Goal: Task Accomplishment & Management: Manage account settings

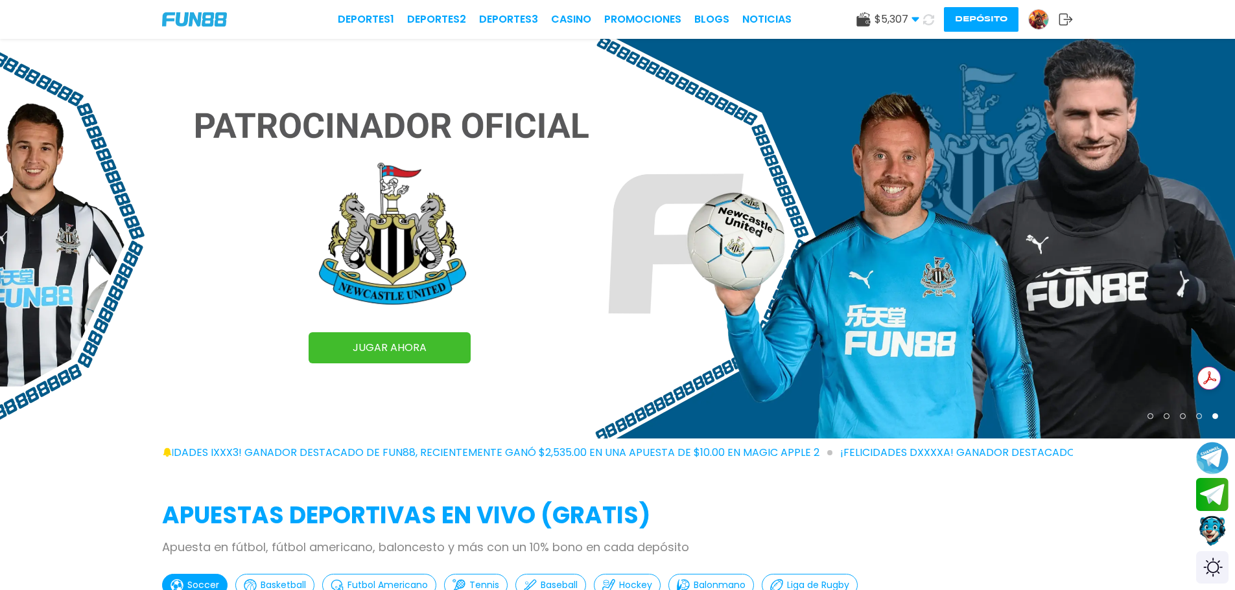
click at [883, 24] on span "$ 5,307" at bounding box center [896, 20] width 45 height 16
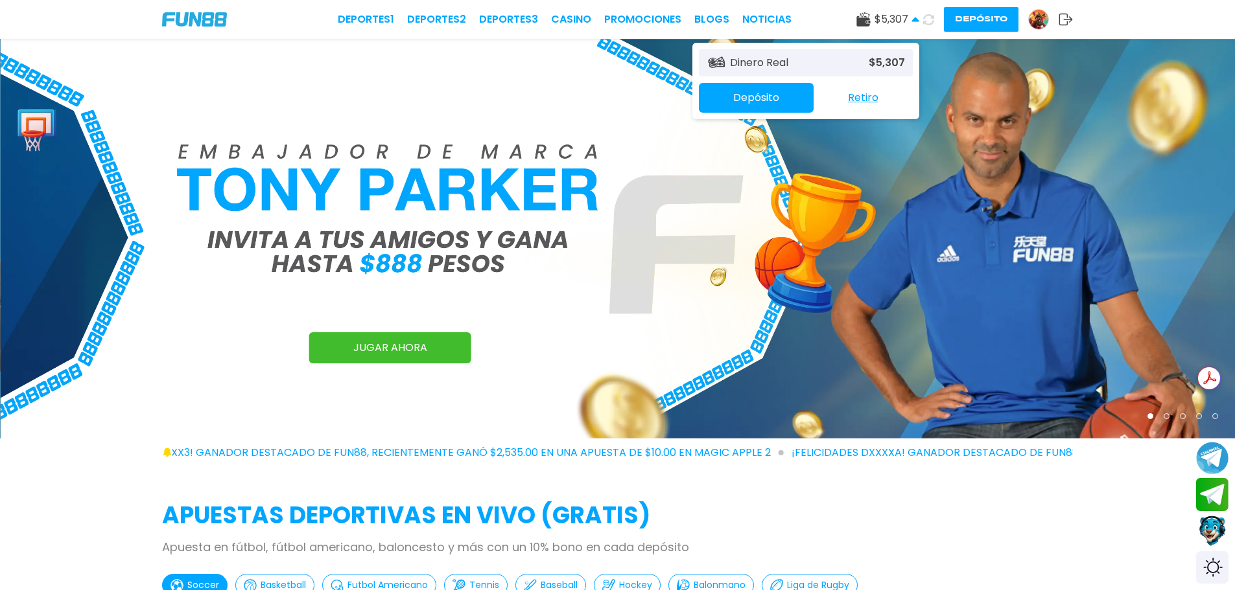
click at [852, 93] on button "Retiro" at bounding box center [862, 97] width 99 height 27
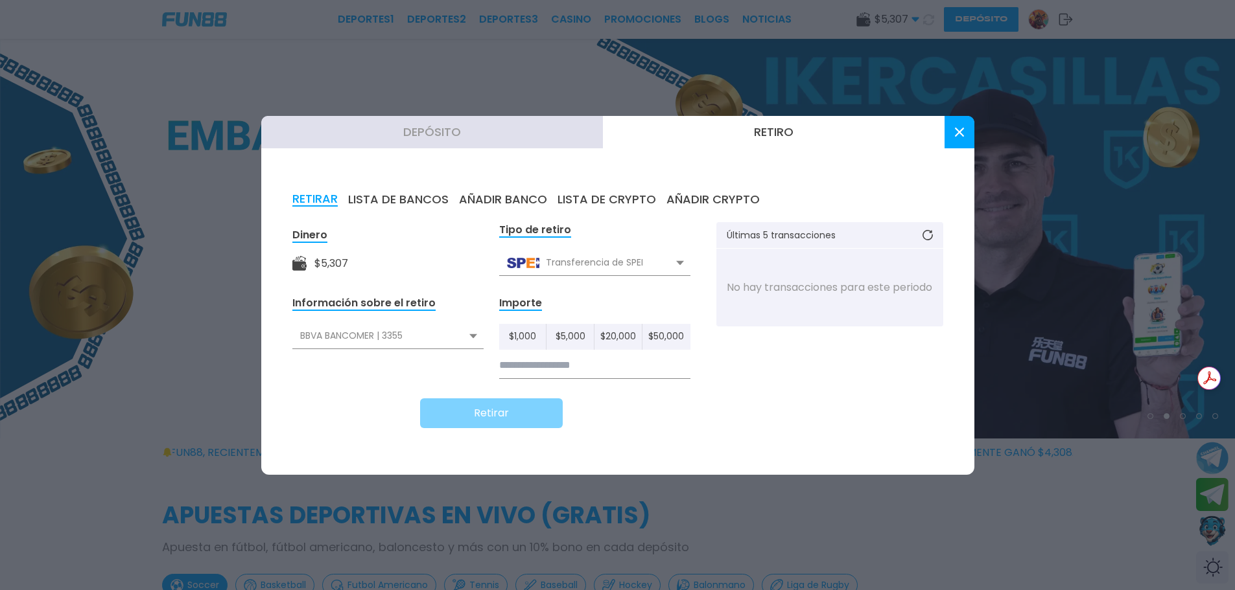
click at [634, 374] on input at bounding box center [594, 366] width 191 height 27
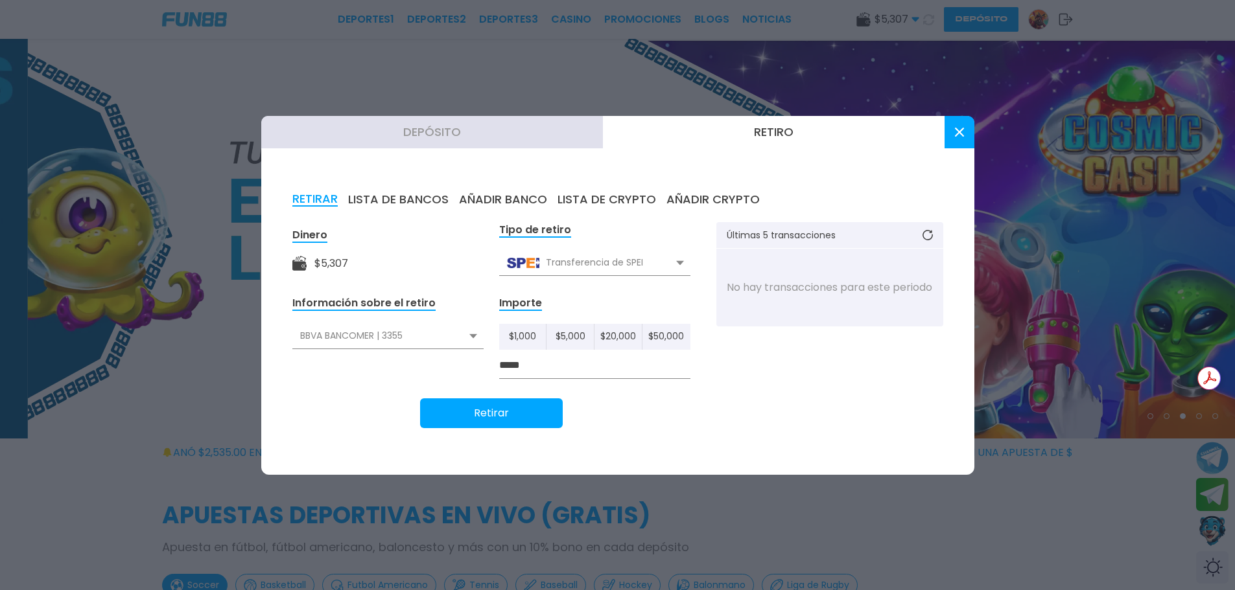
type input "*****"
click at [520, 405] on button "Retirar" at bounding box center [491, 414] width 143 height 30
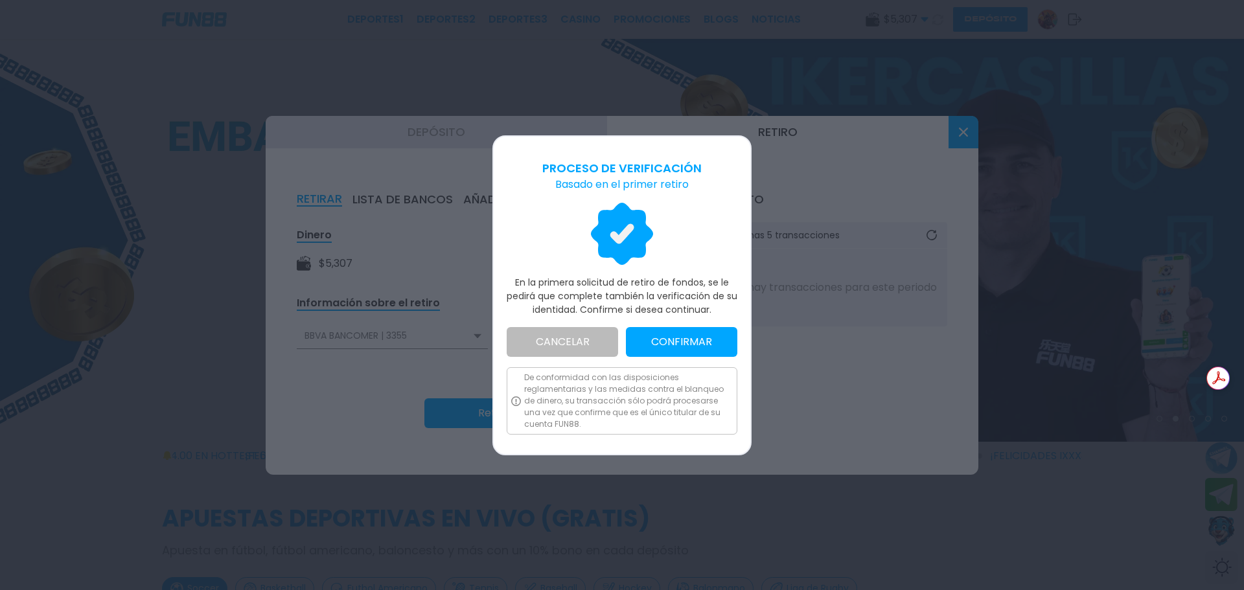
click at [706, 346] on button "CONFIRMAR" at bounding box center [681, 342] width 111 height 30
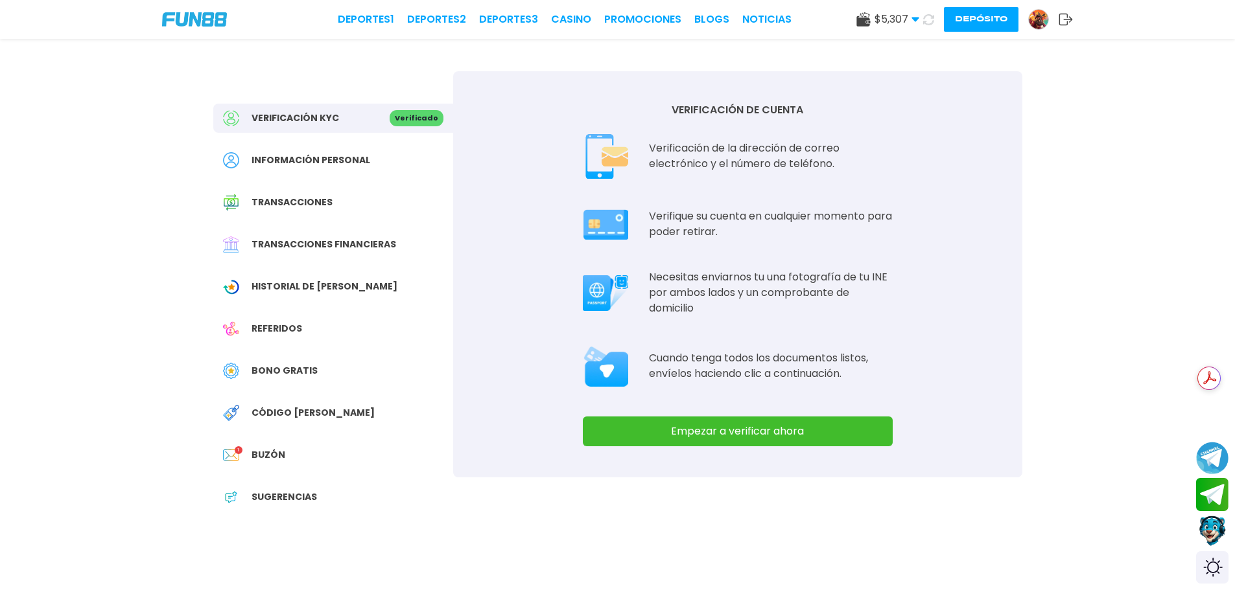
click at [811, 443] on button "Empezar a verificar ahora" at bounding box center [738, 432] width 310 height 30
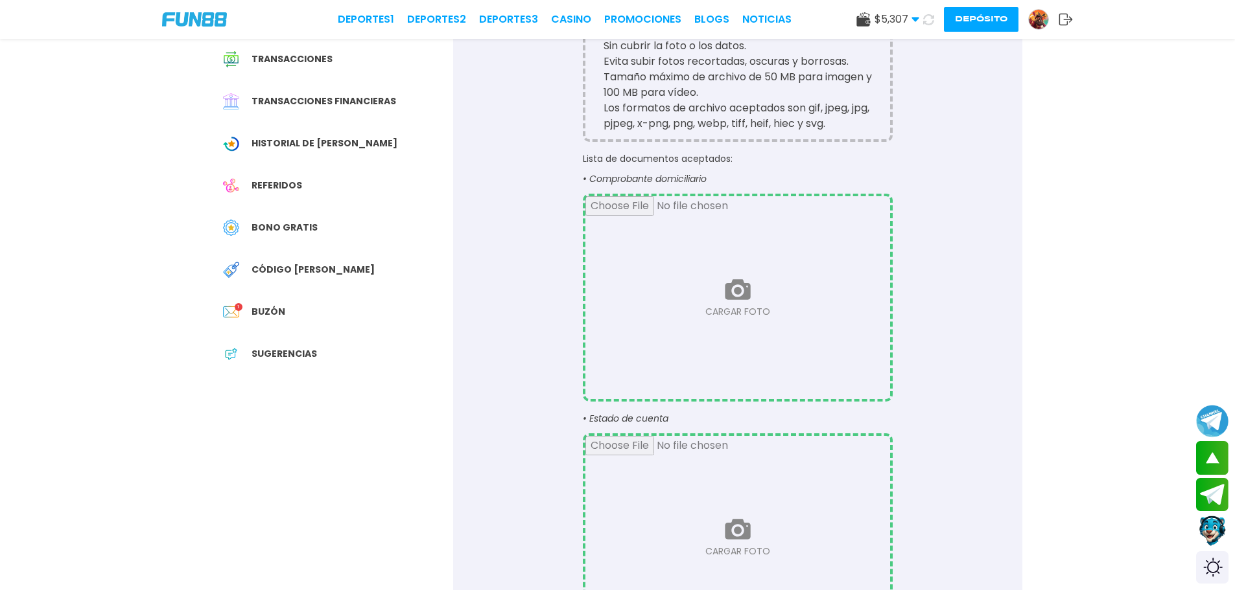
scroll to position [130, 0]
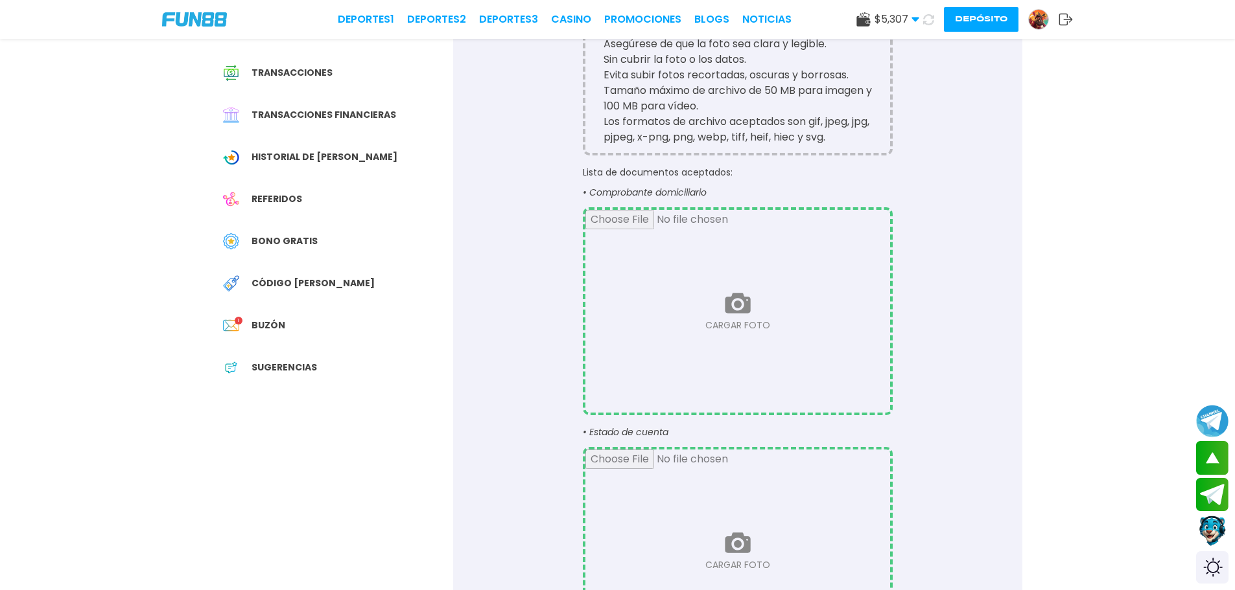
click at [734, 316] on input "file" at bounding box center [737, 311] width 305 height 203
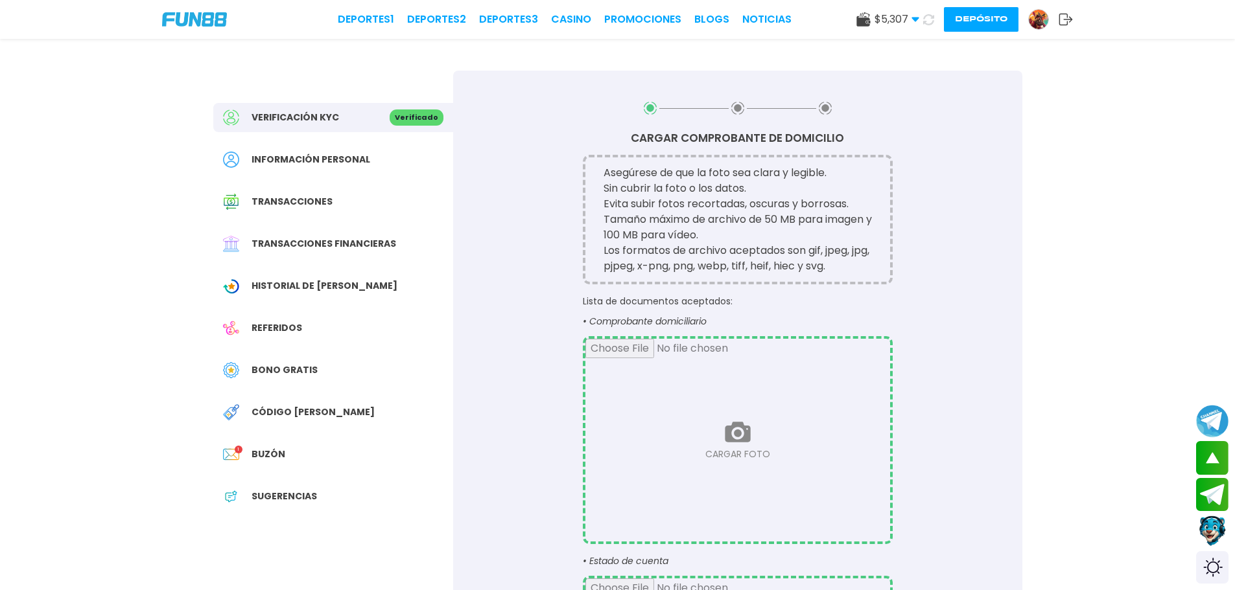
scroll to position [0, 0]
drag, startPoint x: 518, startPoint y: 289, endPoint x: 496, endPoint y: 328, distance: 44.7
click at [496, 328] on div "CARGAR COMPROBANTE DE DOMICILIO Asegúrese de que la foto sea clara y legible. S…" at bounding box center [737, 466] width 569 height 790
drag, startPoint x: 496, startPoint y: 328, endPoint x: 491, endPoint y: 344, distance: 17.0
click at [491, 344] on div "CARGAR COMPROBANTE DE DOMICILIO Asegúrese de que la foto sea clara y legible. S…" at bounding box center [737, 466] width 569 height 790
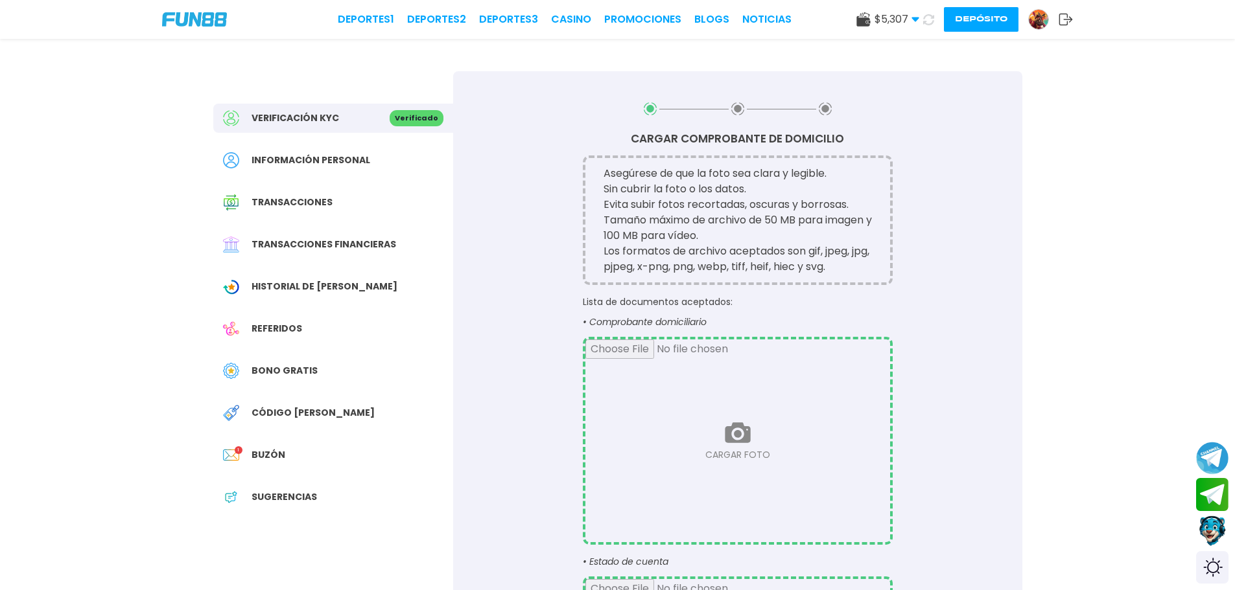
drag, startPoint x: 491, startPoint y: 344, endPoint x: 489, endPoint y: 365, distance: 20.8
click at [489, 365] on div "CARGAR COMPROBANTE DE DOMICILIO Asegúrese de que la foto sea clara y legible. S…" at bounding box center [737, 466] width 569 height 790
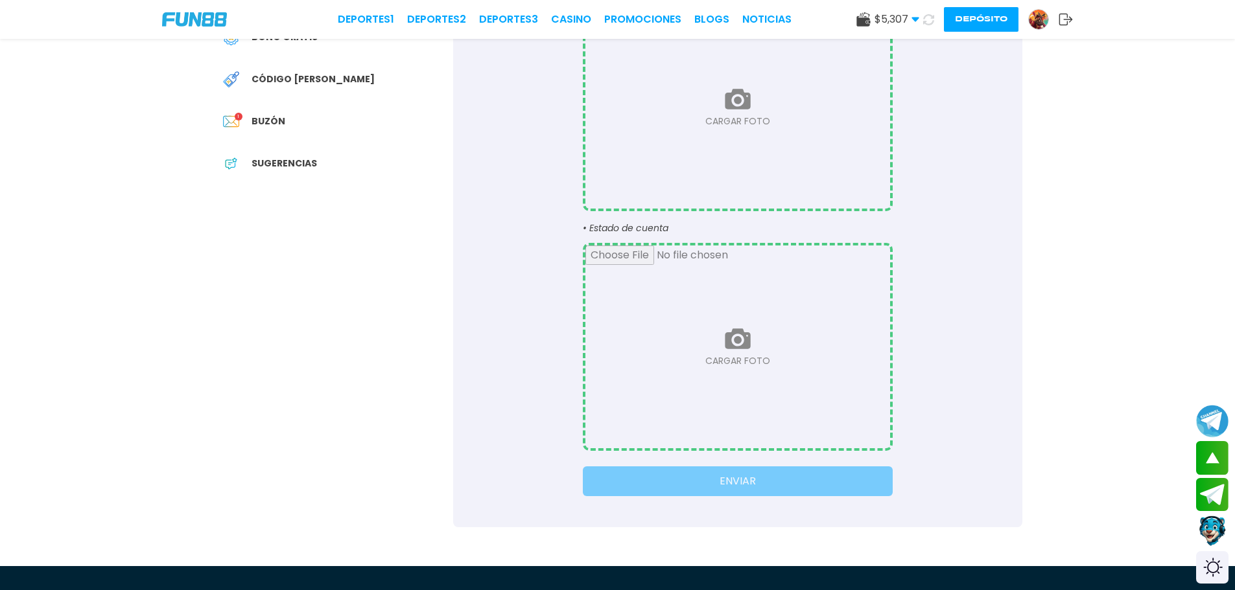
scroll to position [240, 0]
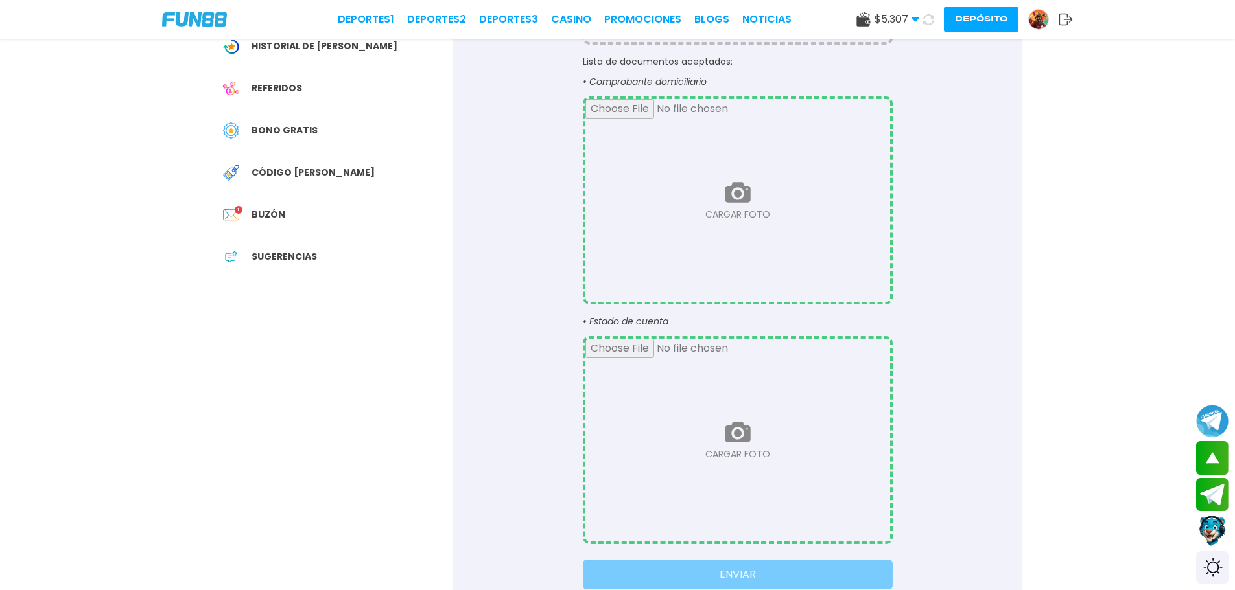
drag, startPoint x: 655, startPoint y: 268, endPoint x: 417, endPoint y: 288, distance: 238.7
click at [417, 288] on div "Verificación KYC Verificado Información personal Transacciones Transacciones fi…" at bounding box center [333, 74] width 240 height 486
drag, startPoint x: 489, startPoint y: 324, endPoint x: 412, endPoint y: 361, distance: 85.5
click at [412, 361] on div "Verificación KYC Verificado Información personal Transacciones Transacciones fi…" at bounding box center [618, 209] width 840 height 822
click at [713, 214] on input "file" at bounding box center [737, 200] width 305 height 203
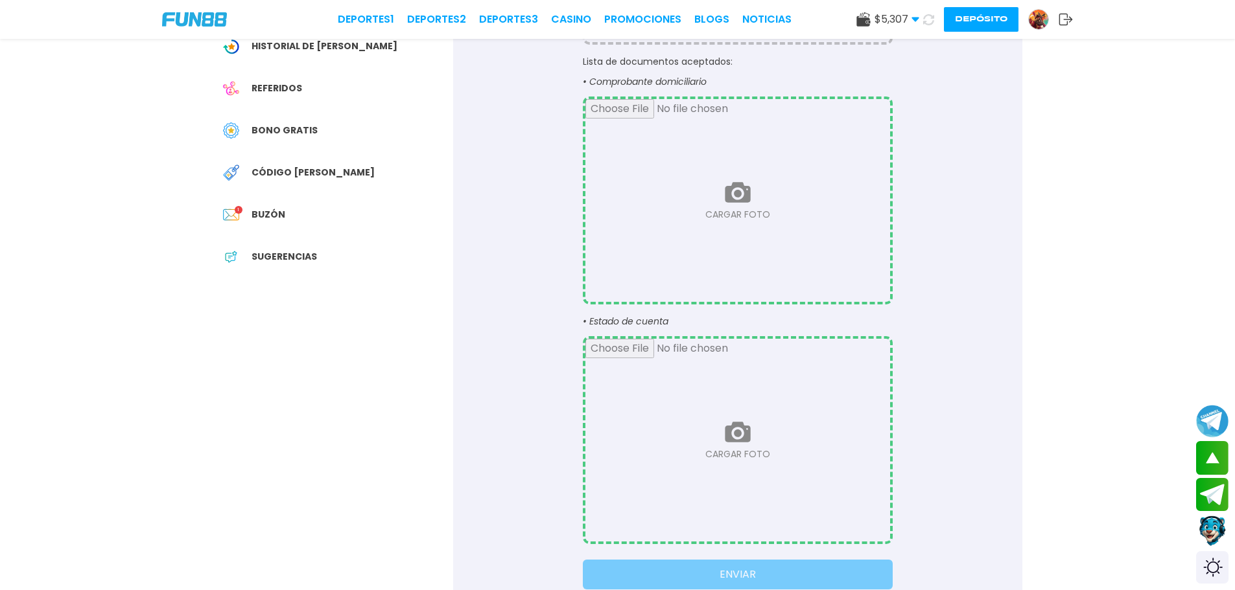
type input "**********"
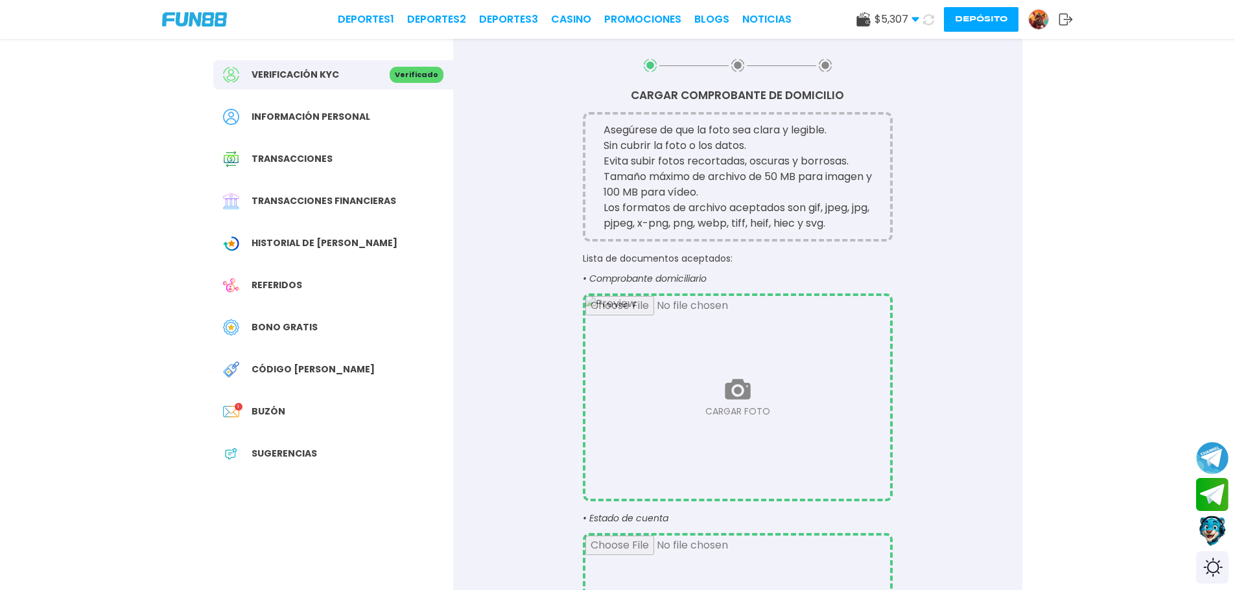
scroll to position [0, 0]
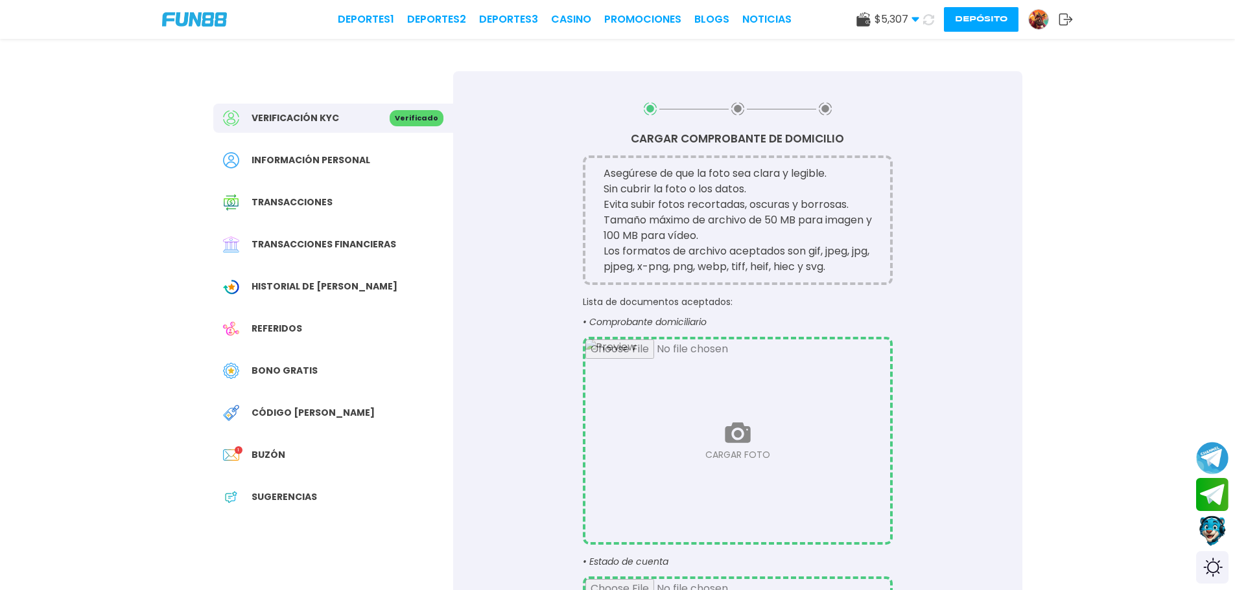
drag, startPoint x: 1027, startPoint y: 257, endPoint x: 1122, endPoint y: 95, distance: 188.0
click at [1122, 95] on div "Verificación KYC Verificado Información personal Transacciones Transacciones fi…" at bounding box center [617, 430] width 1235 height 861
drag, startPoint x: 1028, startPoint y: 111, endPoint x: 1007, endPoint y: 88, distance: 31.2
click at [1007, 88] on div "CARGAR COMPROBANTE DE DOMICILIO Asegúrese de que la foto sea clara y legible. S…" at bounding box center [737, 466] width 569 height 790
drag, startPoint x: 1034, startPoint y: 122, endPoint x: 906, endPoint y: 86, distance: 132.9
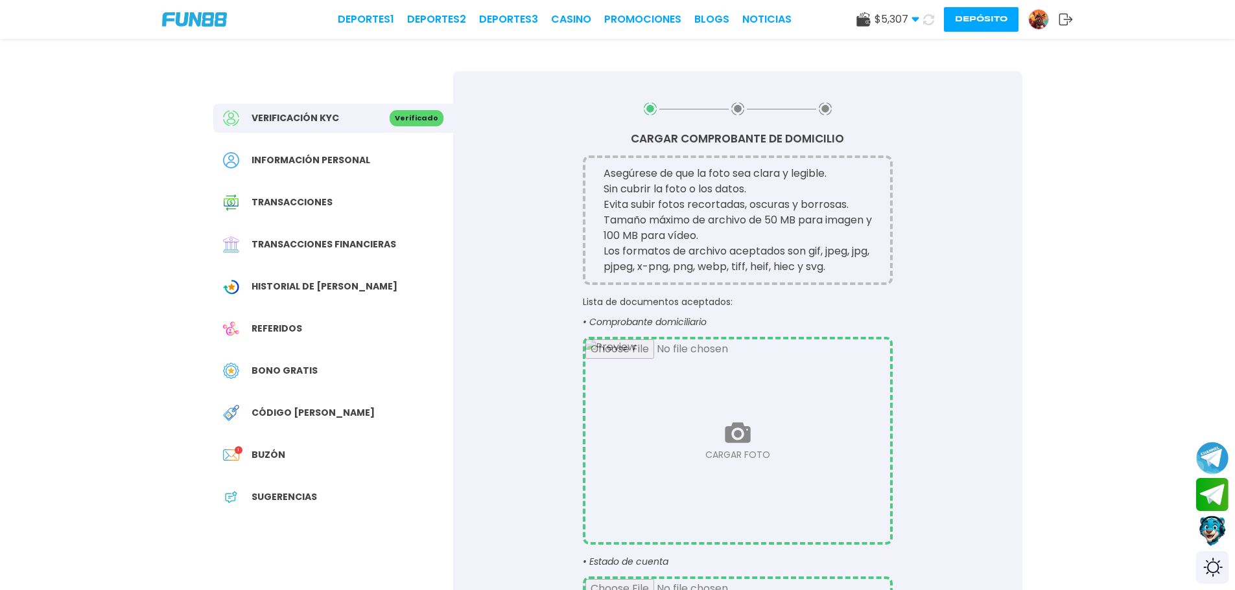
click at [913, 89] on div "CARGAR COMPROBANTE DE DOMICILIO Asegúrese de que la foto sea clara y legible. S…" at bounding box center [737, 466] width 569 height 790
